Goal: Use online tool/utility: Utilize a website feature to perform a specific function

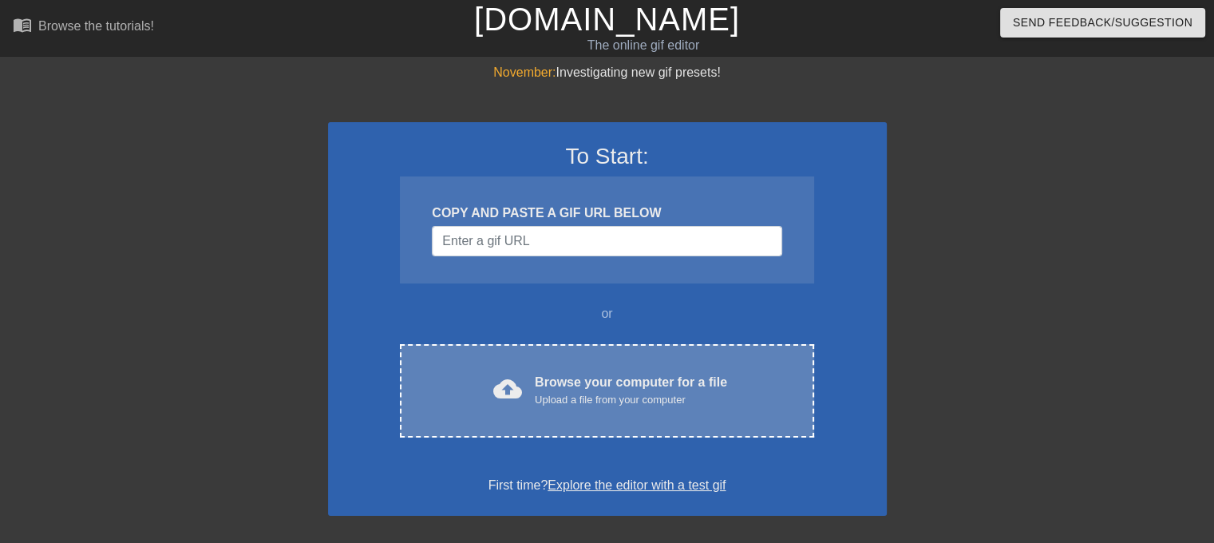
click at [563, 385] on div "Browse your computer for a file Upload a file from your computer" at bounding box center [631, 390] width 192 height 35
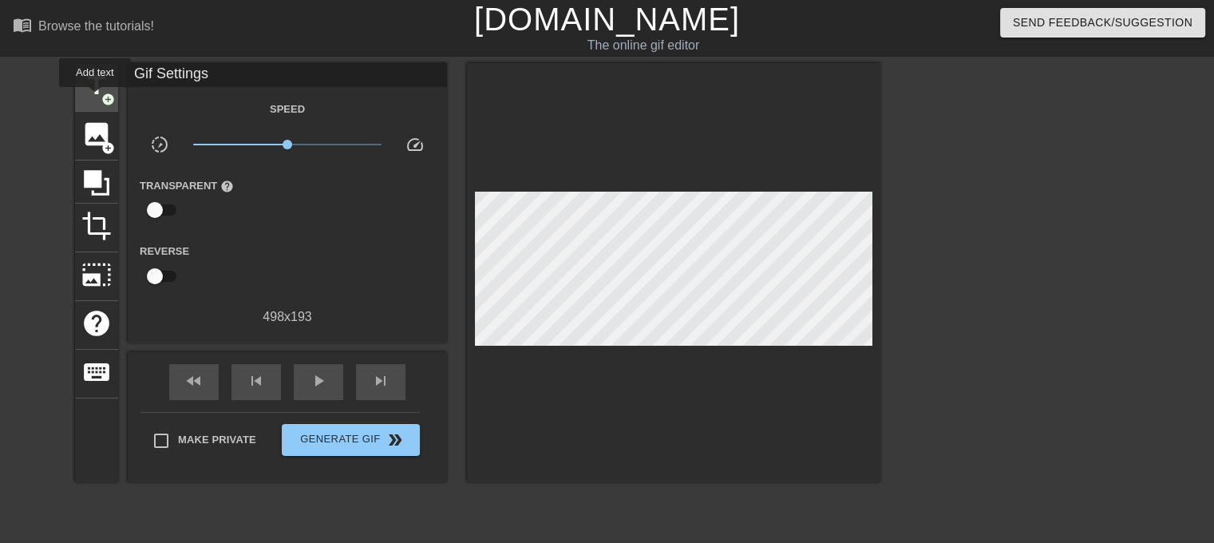
click at [95, 98] on span "title" at bounding box center [96, 85] width 30 height 30
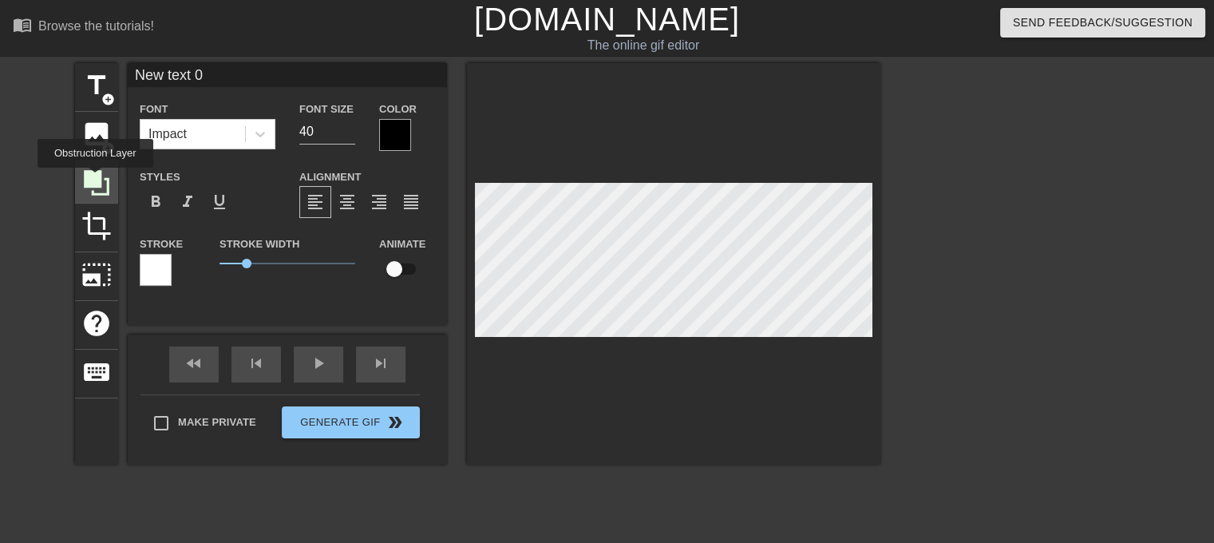
click at [95, 180] on icon at bounding box center [97, 183] width 26 height 26
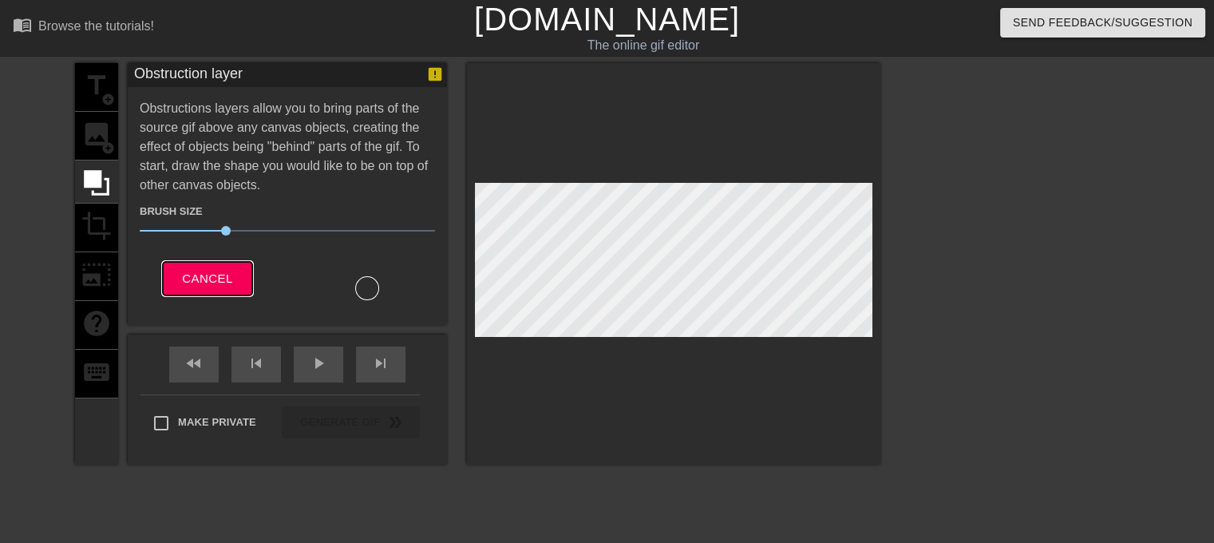
click at [182, 270] on span "Cancel" at bounding box center [207, 278] width 50 height 21
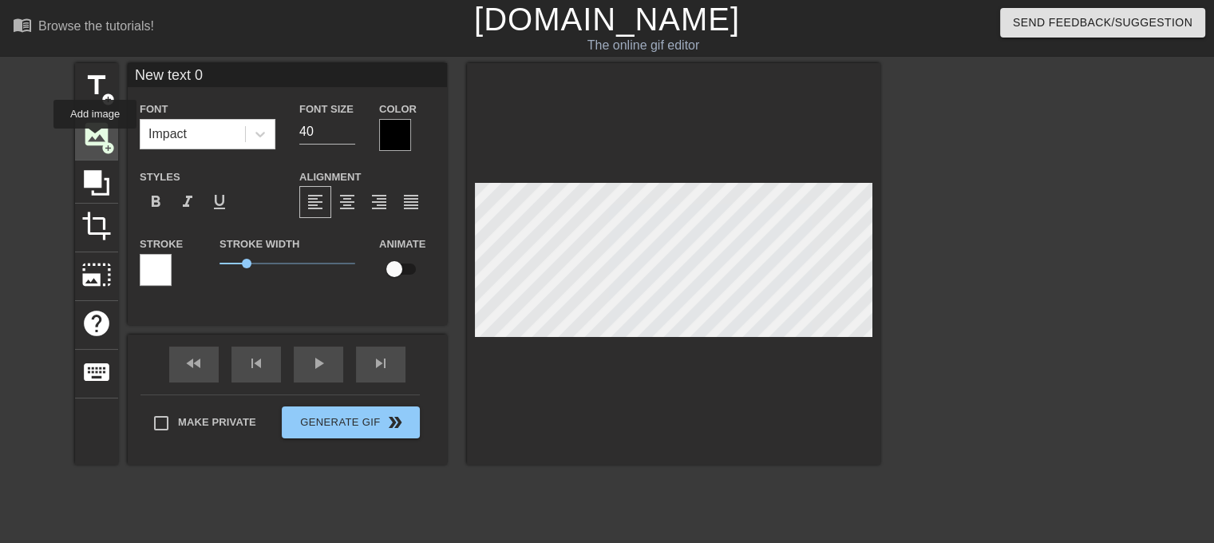
click at [95, 140] on span "image" at bounding box center [96, 134] width 30 height 30
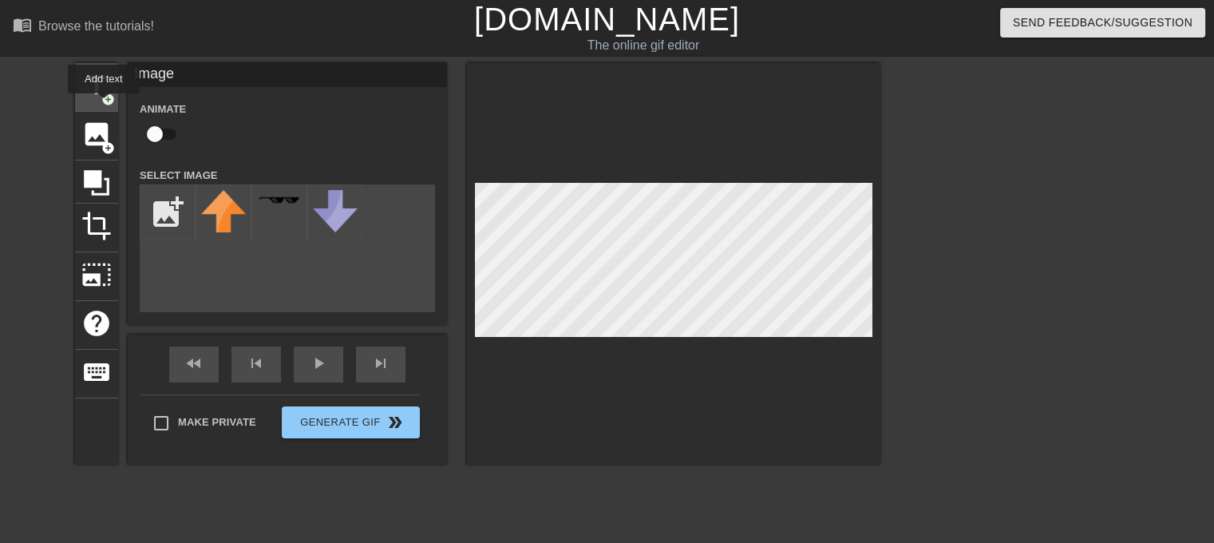
click at [104, 105] on div "title add_circle" at bounding box center [96, 87] width 43 height 49
